Goal: Task Accomplishment & Management: Use online tool/utility

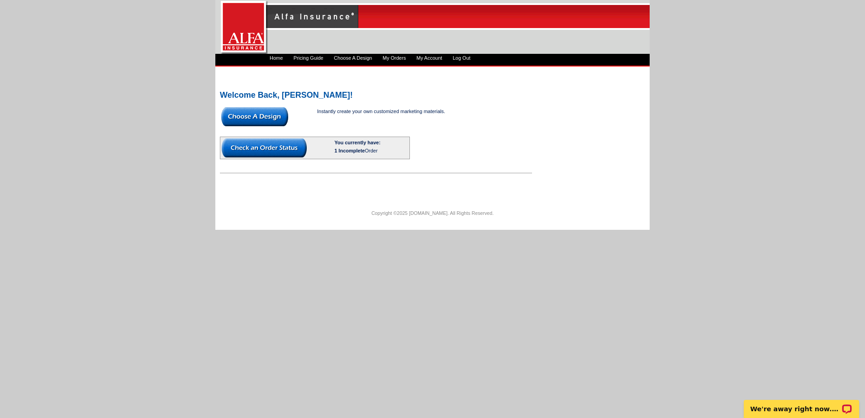
click at [254, 114] on img at bounding box center [254, 116] width 67 height 19
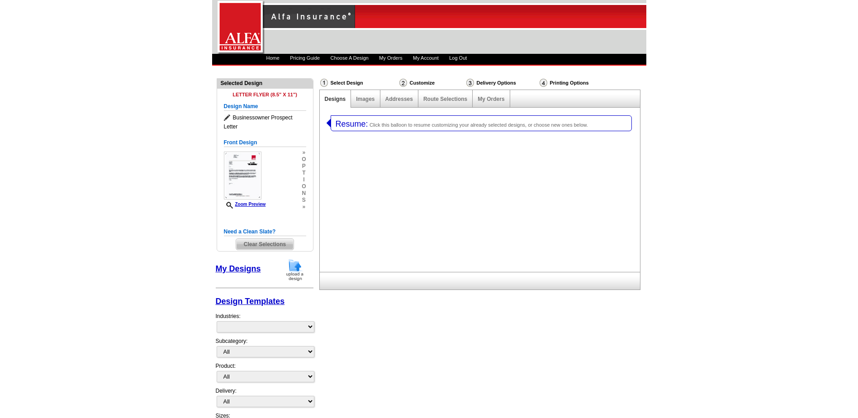
select select "2"
select select "back"
select select "6"
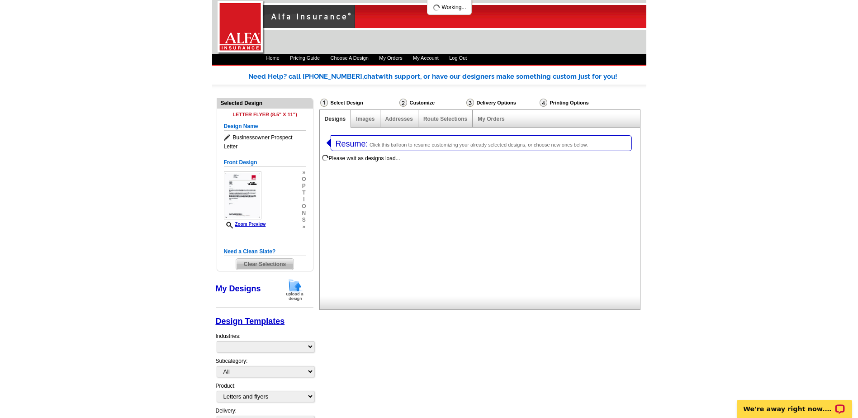
select select "1325"
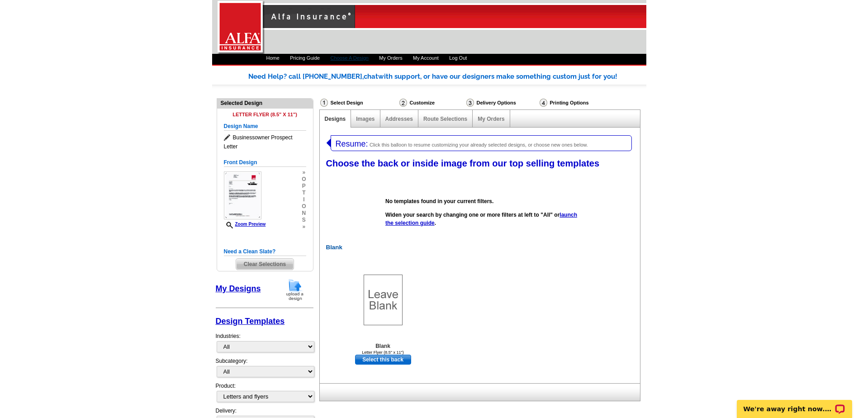
click at [345, 57] on link "Choose A Design" at bounding box center [350, 57] width 38 height 5
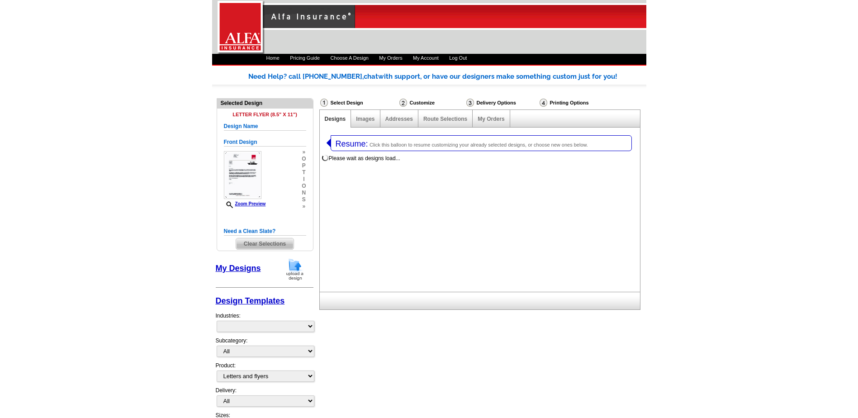
select select "2"
select select "6"
select select "back"
select select "1325"
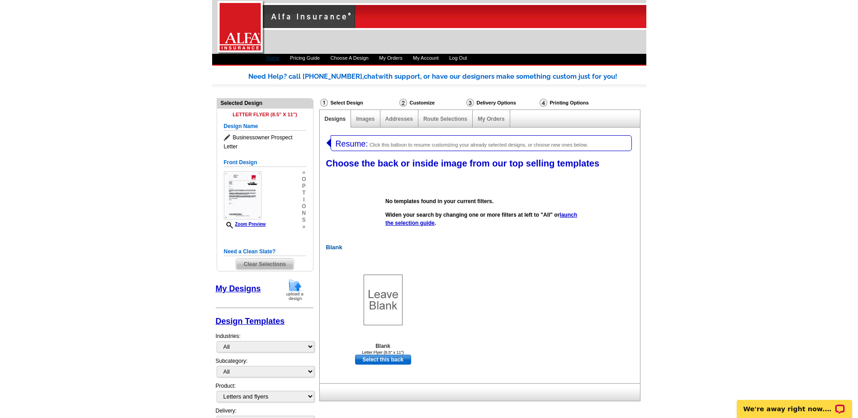
click at [275, 60] on link "Home" at bounding box center [272, 57] width 13 height 5
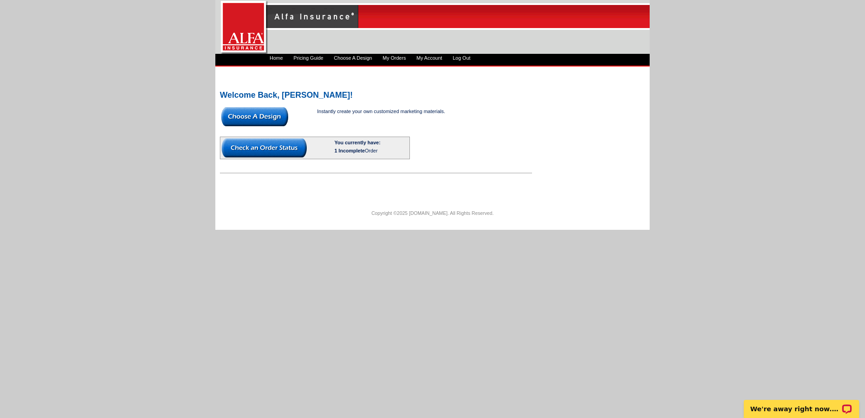
click at [405, 57] on link "My Orders" at bounding box center [394, 57] width 23 height 5
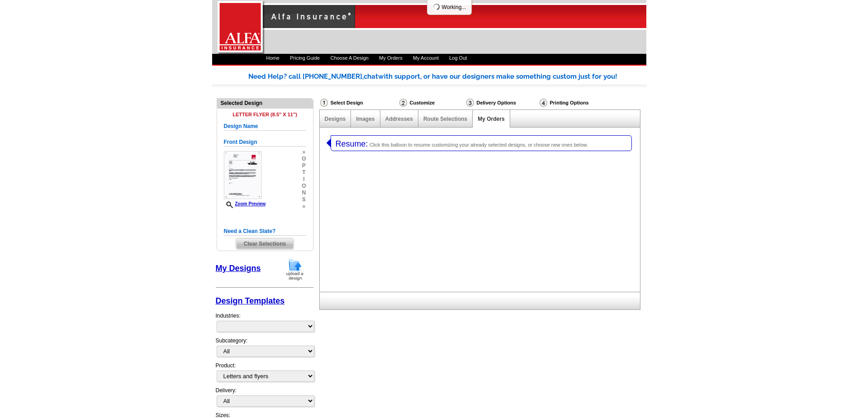
select select "2"
select select "6"
select select "back"
select select "1325"
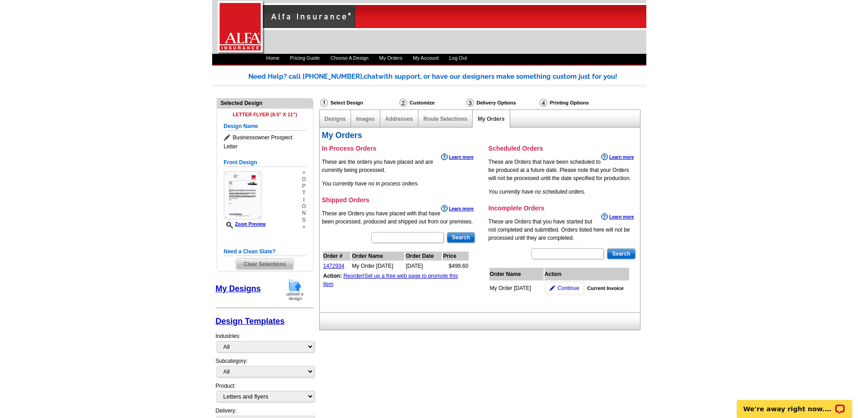
click at [361, 200] on h3 "Shipped Orders" at bounding box center [399, 200] width 154 height 8
